Goal: Navigation & Orientation: Find specific page/section

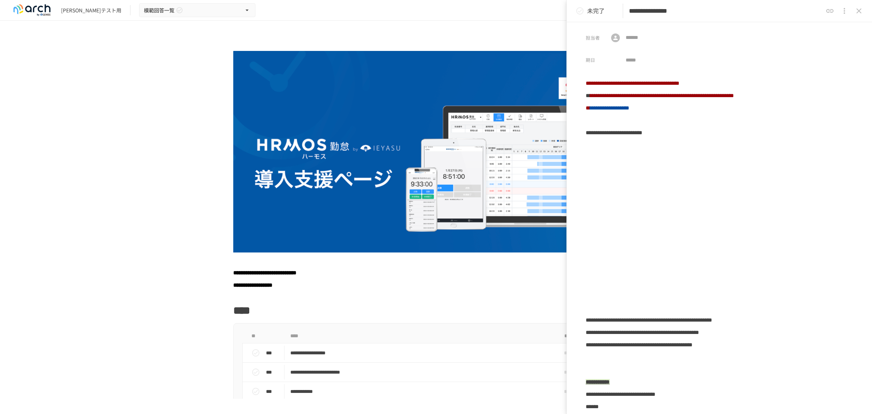
scroll to position [5995, 0]
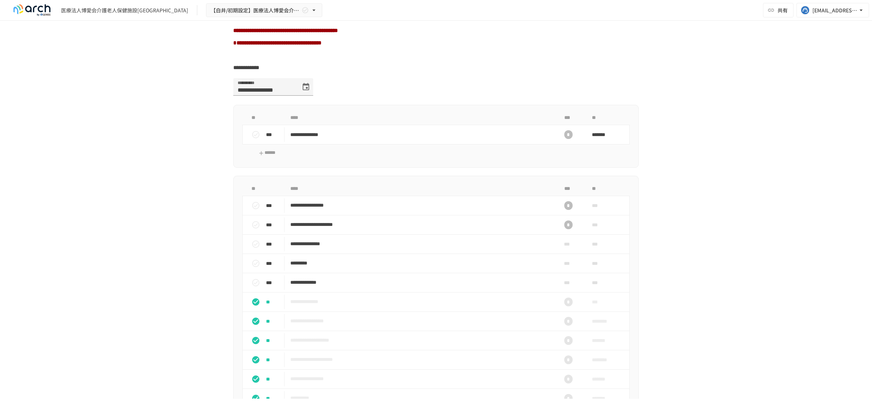
scroll to position [500, 0]
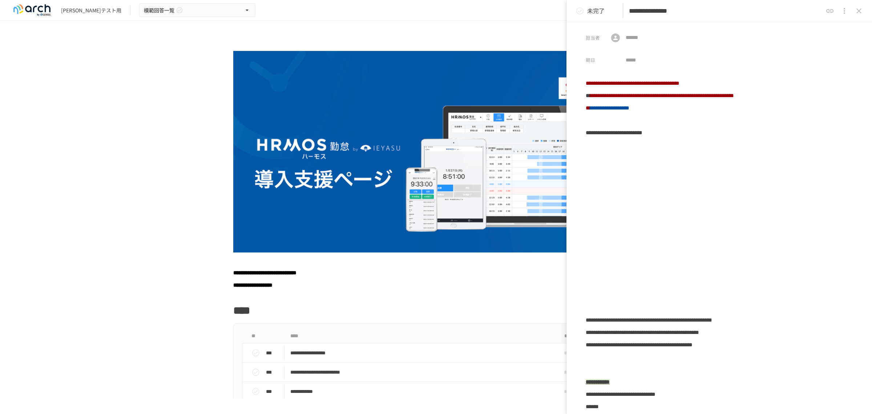
scroll to position [5995, 0]
